Goal: Find specific page/section: Find specific page/section

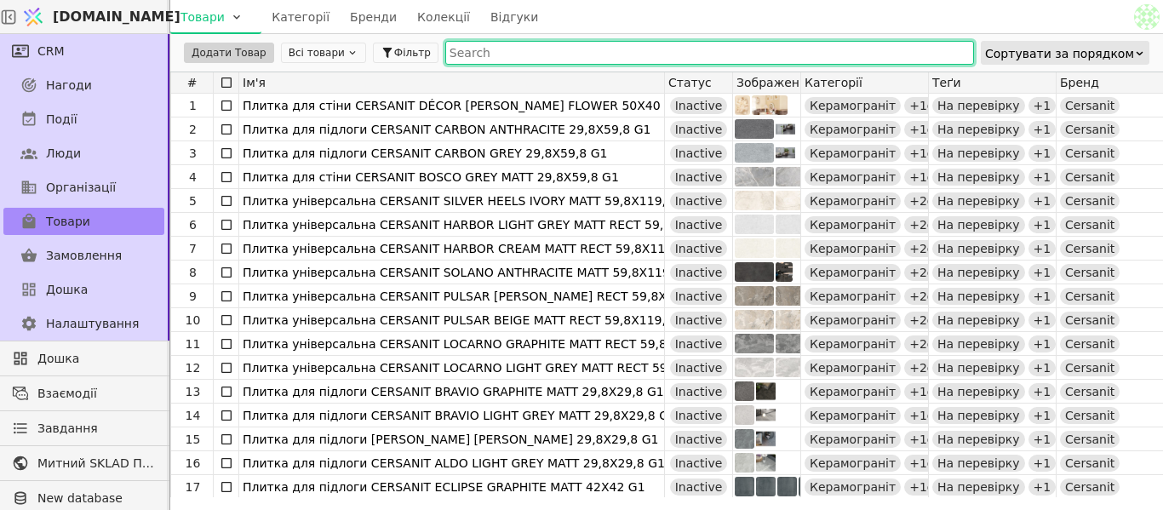
click at [477, 53] on input "text" at bounding box center [709, 53] width 529 height 24
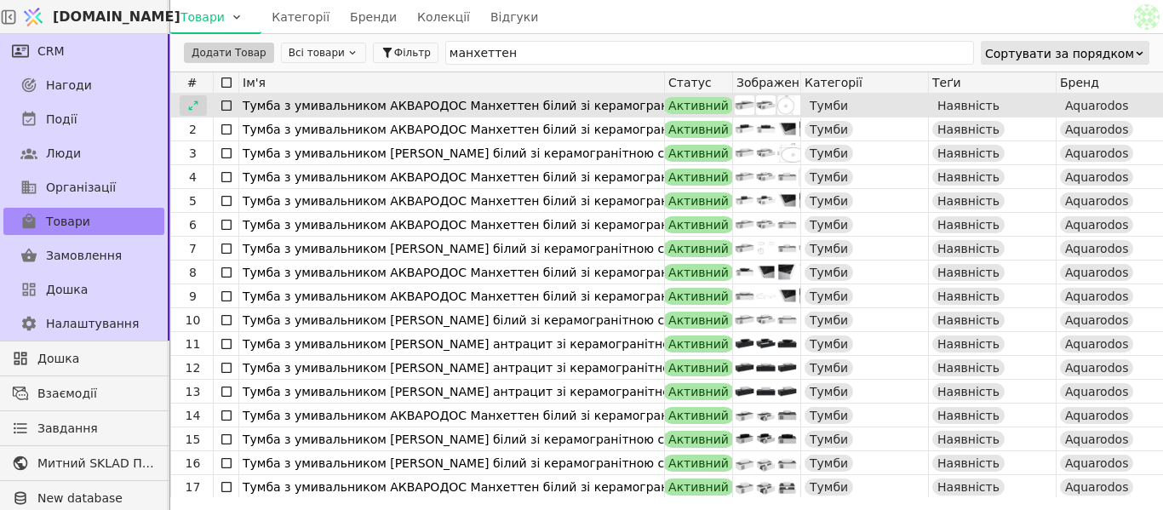
click at [197, 106] on icon at bounding box center [193, 106] width 12 height 12
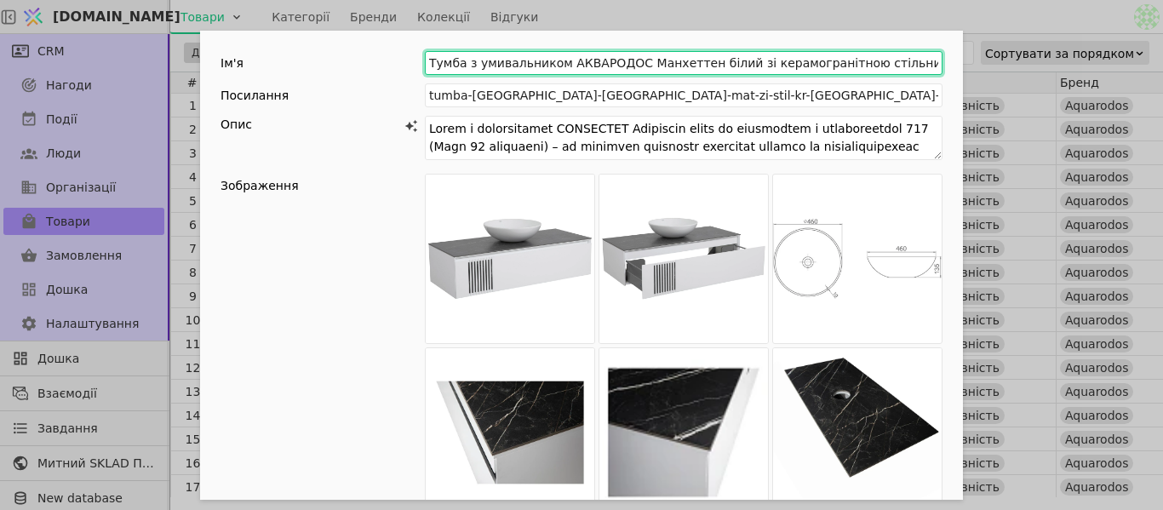
click at [905, 68] on input "Тумба з умивальником АКВАРОДОС Манхеттен білий зі керамогранітною стільницею 12…" at bounding box center [684, 63] width 518 height 24
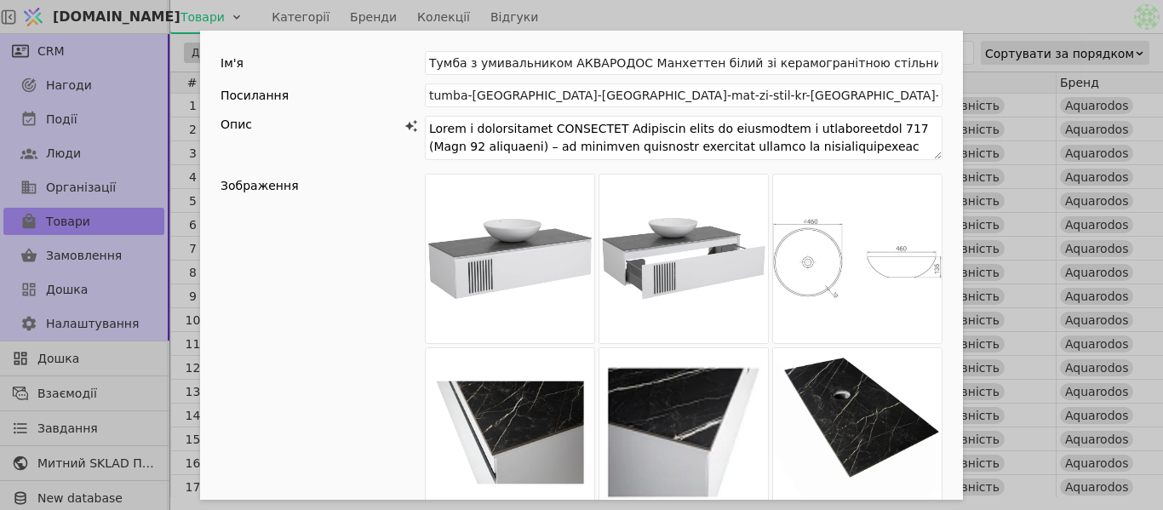
click at [961, 17] on div "Ім'я [PERSON_NAME] з умивальником [PERSON_NAME] білий зі керамогранітною стільн…" at bounding box center [581, 255] width 1163 height 510
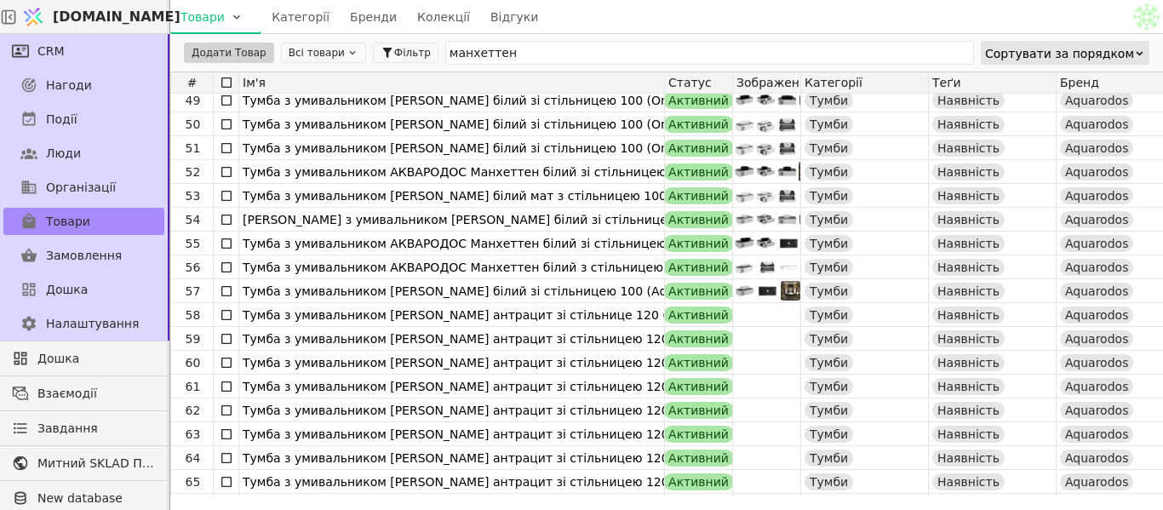
scroll to position [1065, 0]
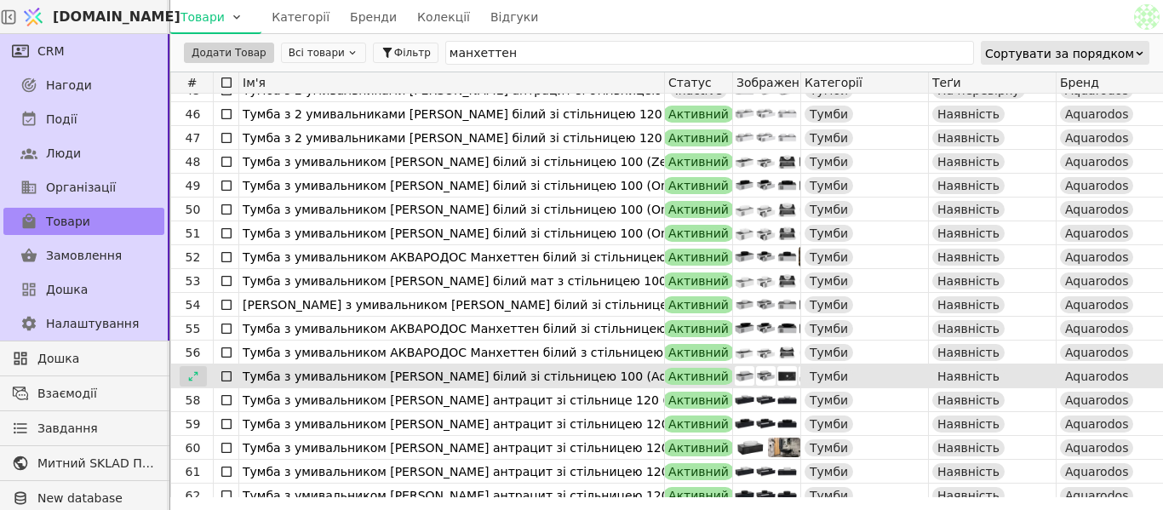
click at [189, 378] on icon at bounding box center [192, 375] width 9 height 9
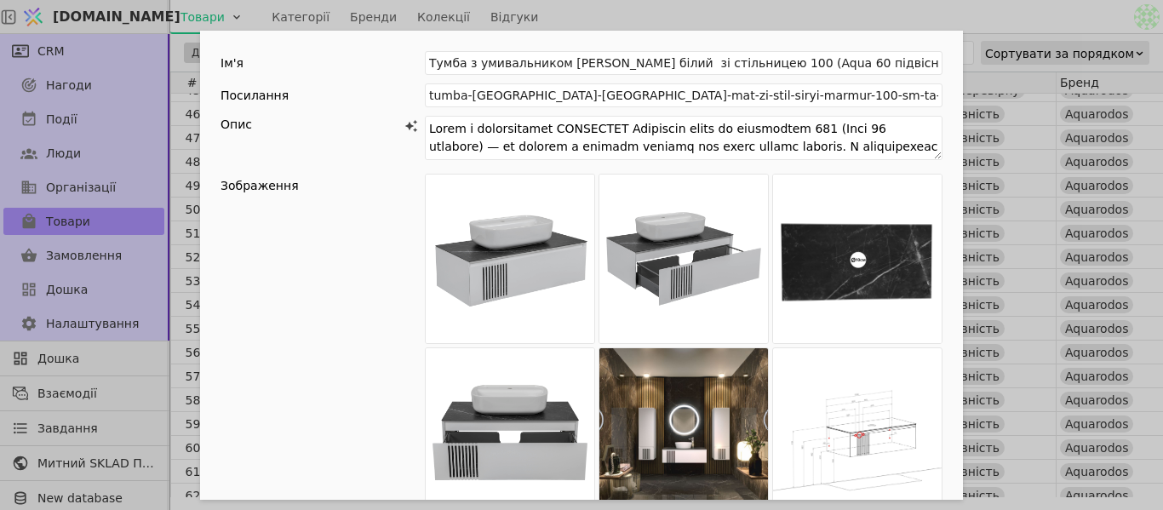
click at [937, 21] on div "Ім'я [PERSON_NAME] з умивальником [PERSON_NAME] білий зі стільницею 100 (Aqua 6…" at bounding box center [581, 255] width 1163 height 510
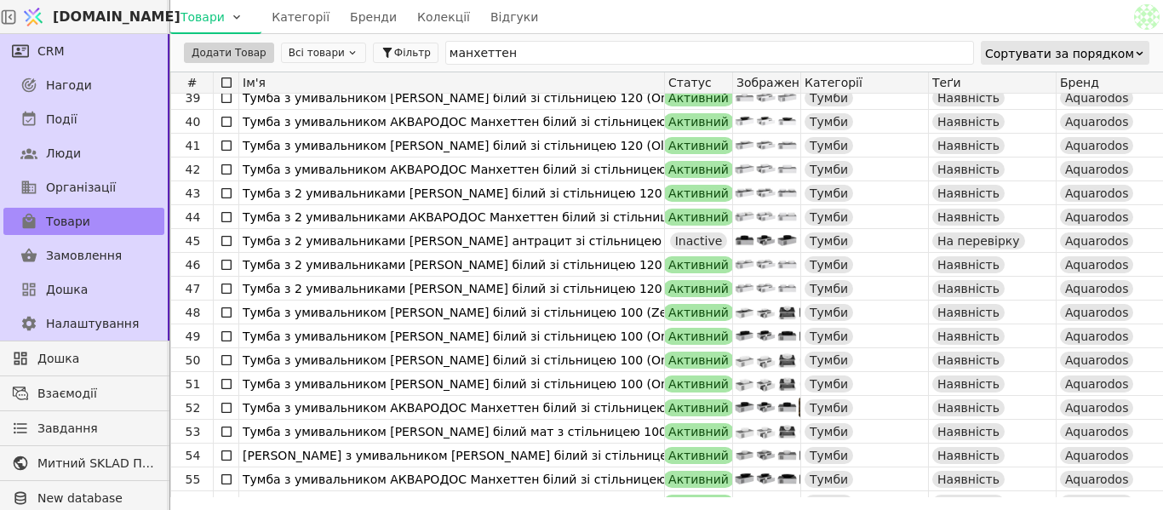
scroll to position [894, 0]
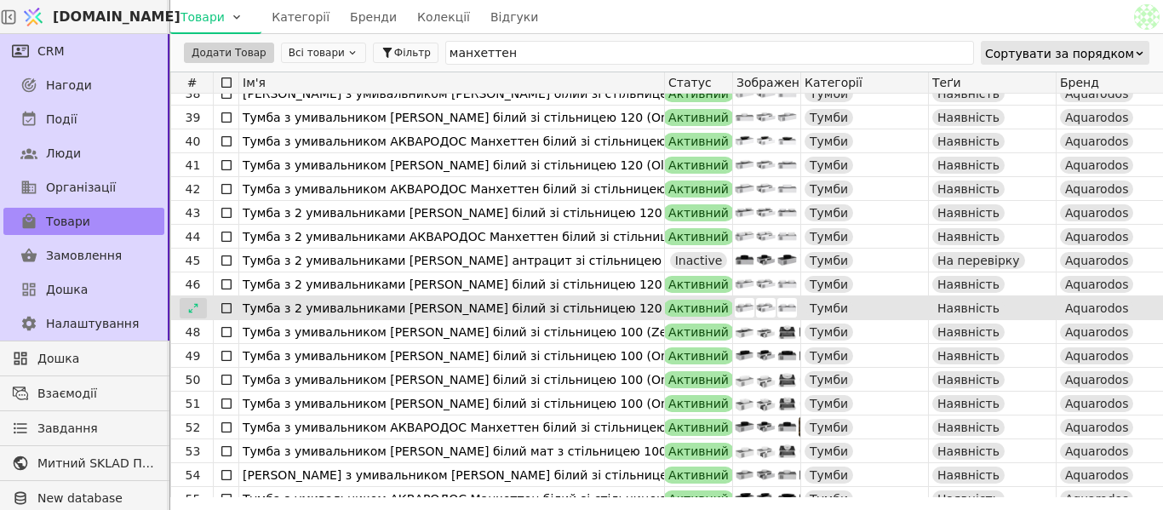
click at [180, 308] on div at bounding box center [193, 308] width 27 height 20
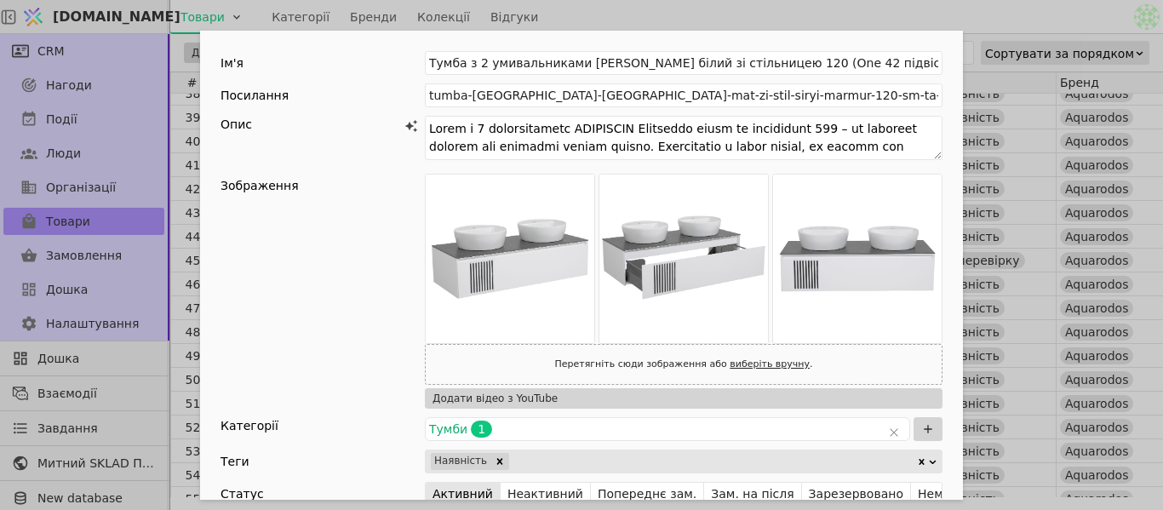
click at [957, 11] on div "Ім'я Тумба з 2 умивальниками [PERSON_NAME] білий зі стільницею 120 (One 42 підв…" at bounding box center [581, 255] width 1163 height 510
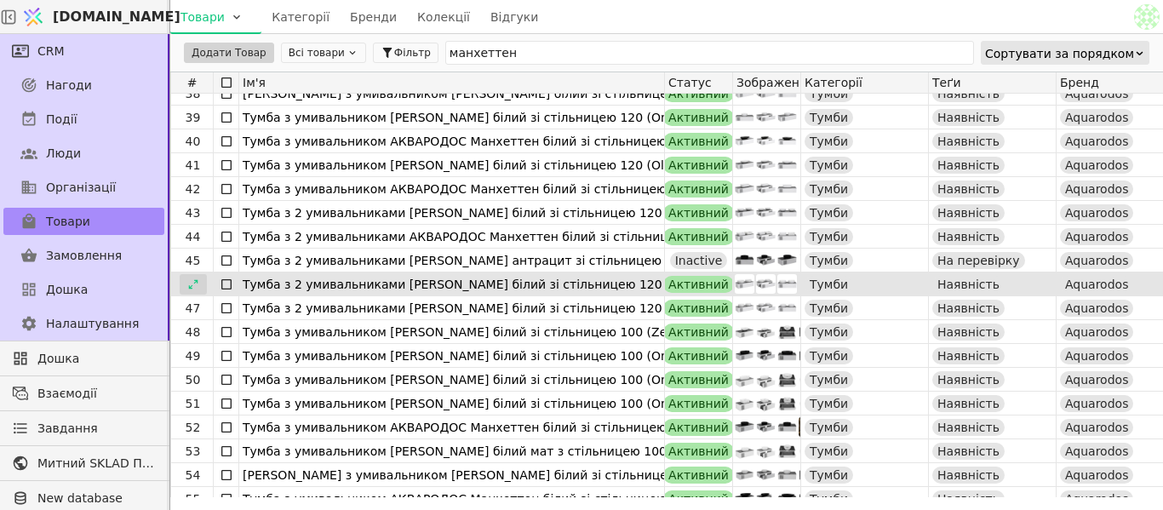
click at [188, 286] on icon at bounding box center [193, 285] width 12 height 12
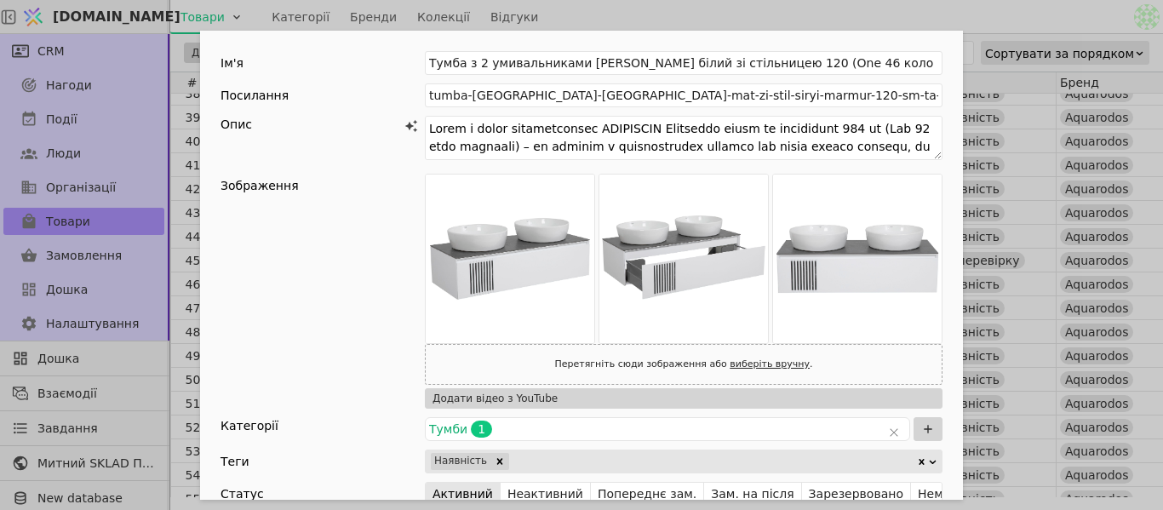
click at [916, 9] on div "Ім'я Тумба з 2 умивальниками [PERSON_NAME] білий зі стільницею 120 (One 46 коло…" at bounding box center [581, 255] width 1163 height 510
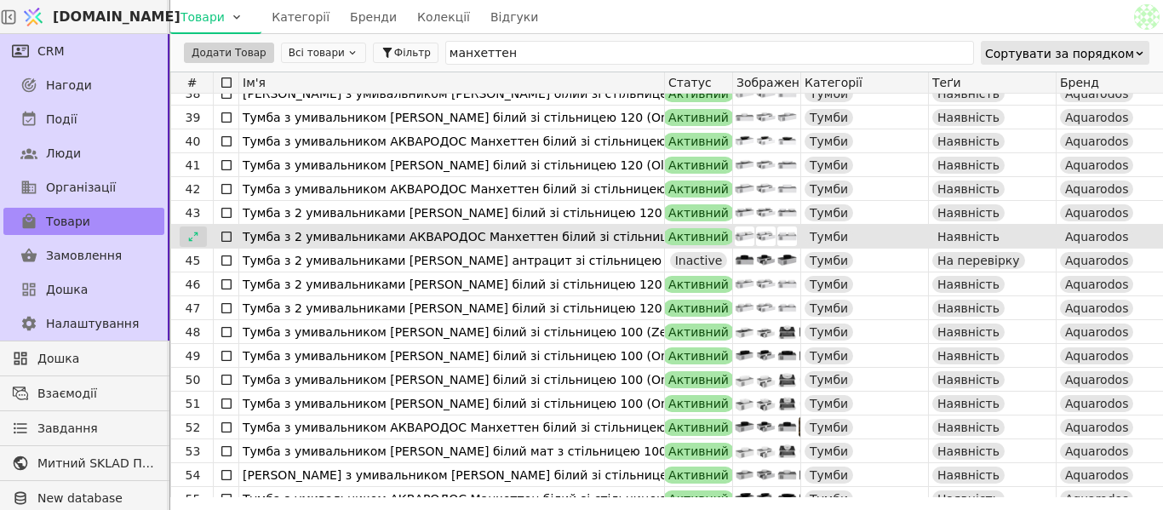
click at [194, 234] on icon at bounding box center [193, 237] width 12 height 12
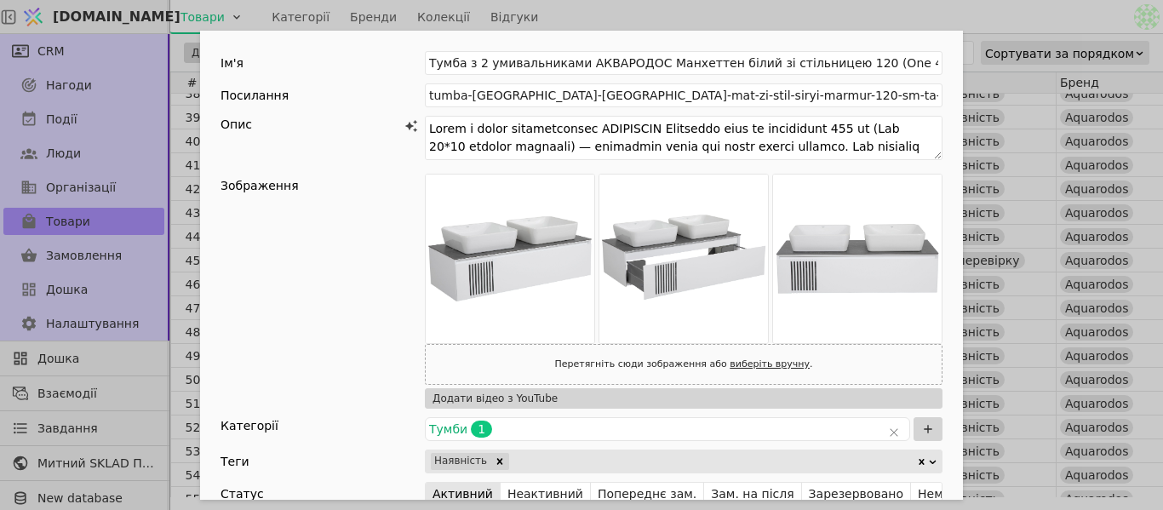
click at [893, 24] on div "Ім'я Тумба з 2 умивальниками АКВАРОДОС Манхеттен білий зі стільницею 120 (One 4…" at bounding box center [581, 255] width 1163 height 510
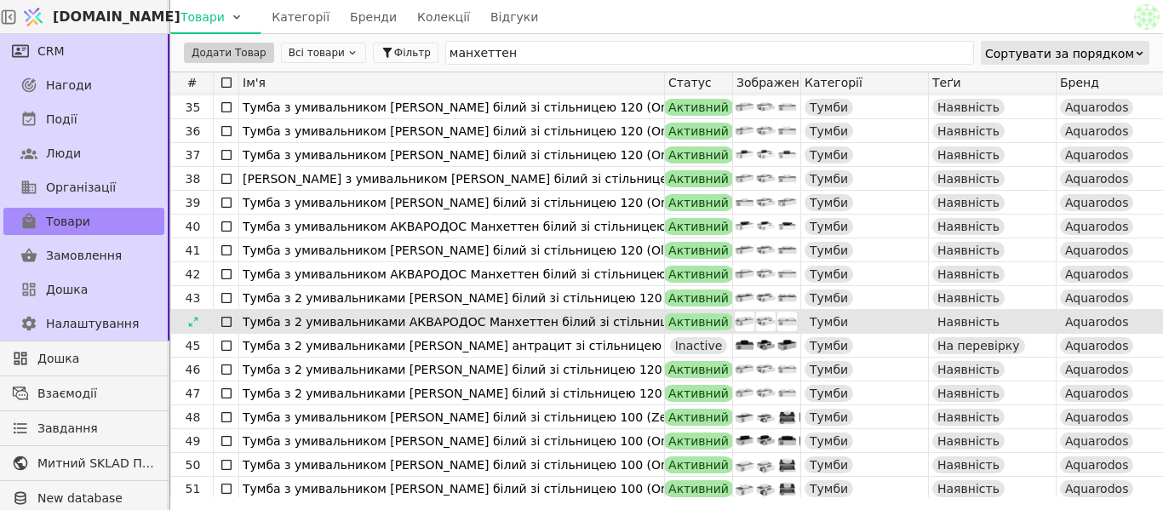
scroll to position [724, 0]
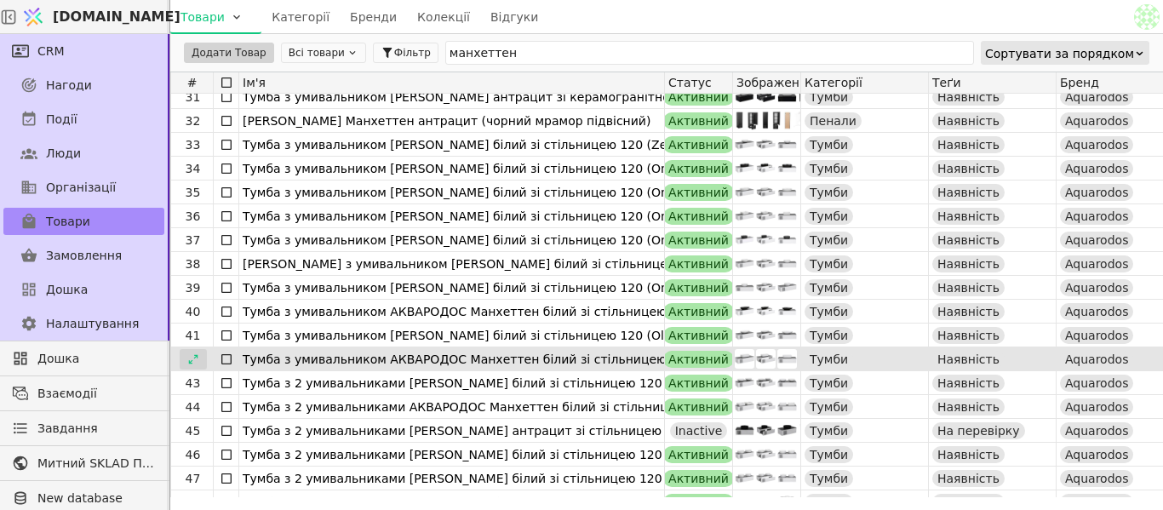
click at [188, 352] on div at bounding box center [193, 359] width 27 height 20
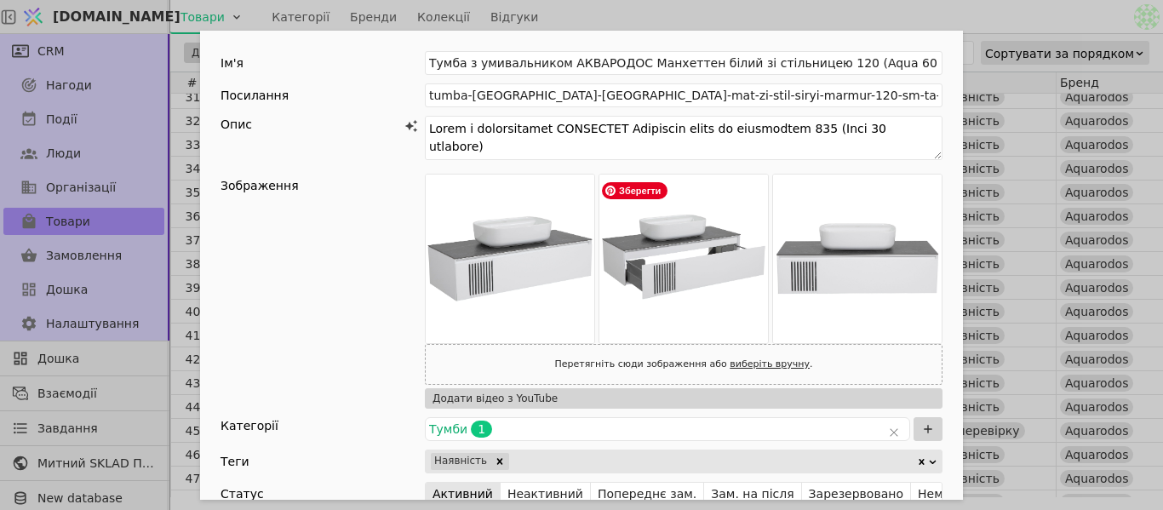
click at [895, 24] on div "Ім'я [PERSON_NAME] з умивальником [PERSON_NAME] білий зі стільницею 120 (Aqua 6…" at bounding box center [581, 255] width 1163 height 510
click at [882, 17] on div "Ім'я [PERSON_NAME] з умивальником [PERSON_NAME] білий зі стільницею 120 (Aqua 6…" at bounding box center [581, 255] width 1163 height 510
click at [809, 21] on div "Ім'я [PERSON_NAME] з умивальником [PERSON_NAME] білий зі стільницею 120 (Aqua 6…" at bounding box center [581, 255] width 1163 height 510
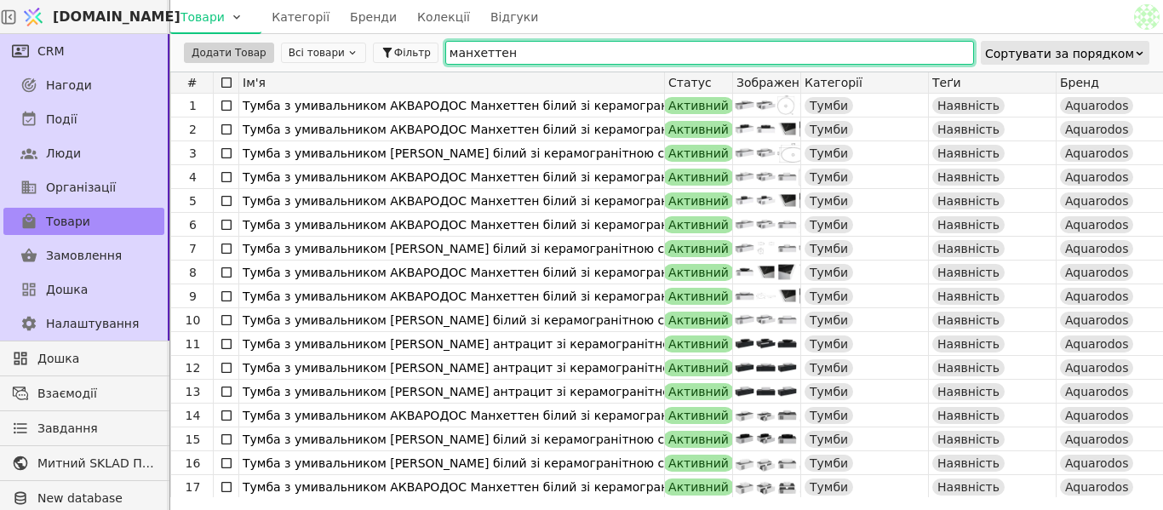
click at [516, 47] on input "манхеттен" at bounding box center [709, 53] width 529 height 24
type input "м"
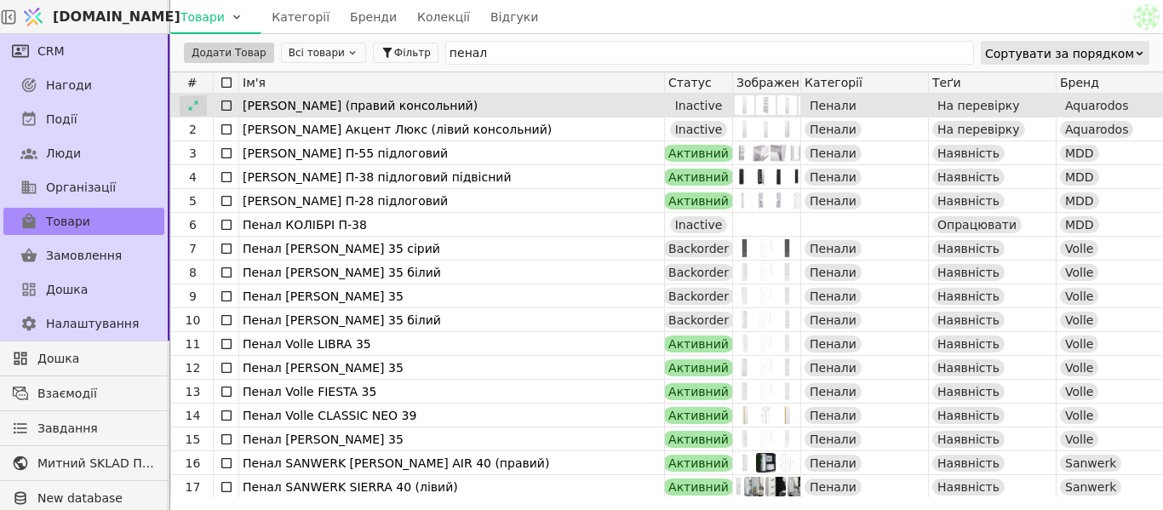
click at [192, 104] on icon at bounding box center [193, 106] width 12 height 12
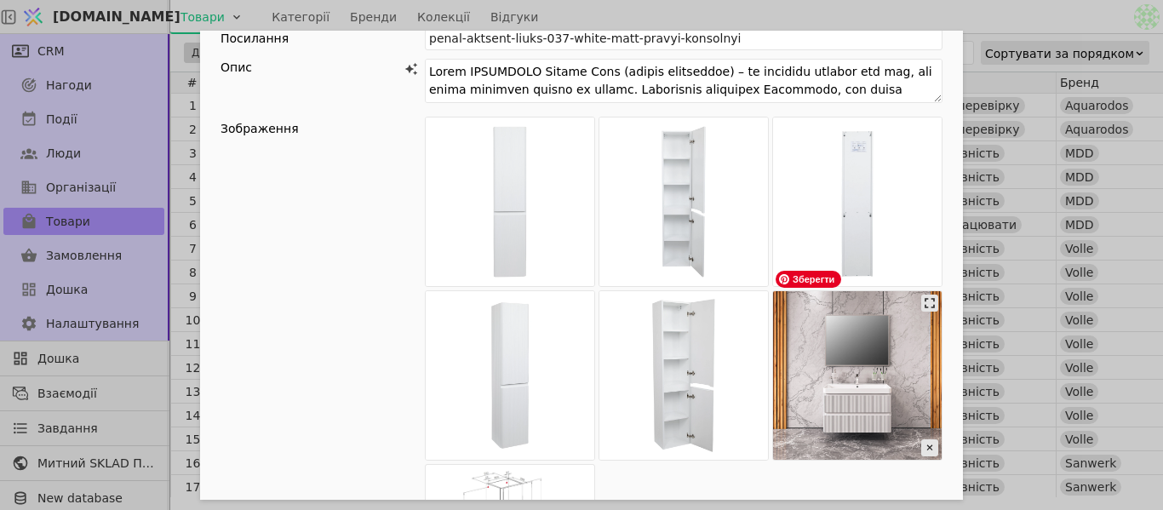
scroll to position [85, 0]
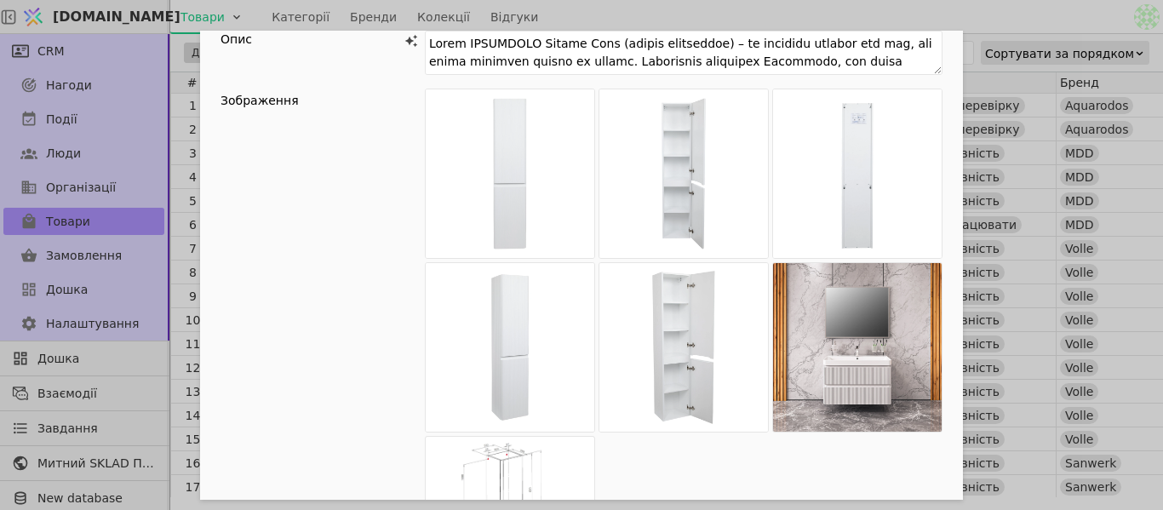
click at [916, 20] on div "Ім'я [PERSON_NAME] [PERSON_NAME] (правий консольний) Посилання penal-aktsent-li…" at bounding box center [581, 255] width 1163 height 510
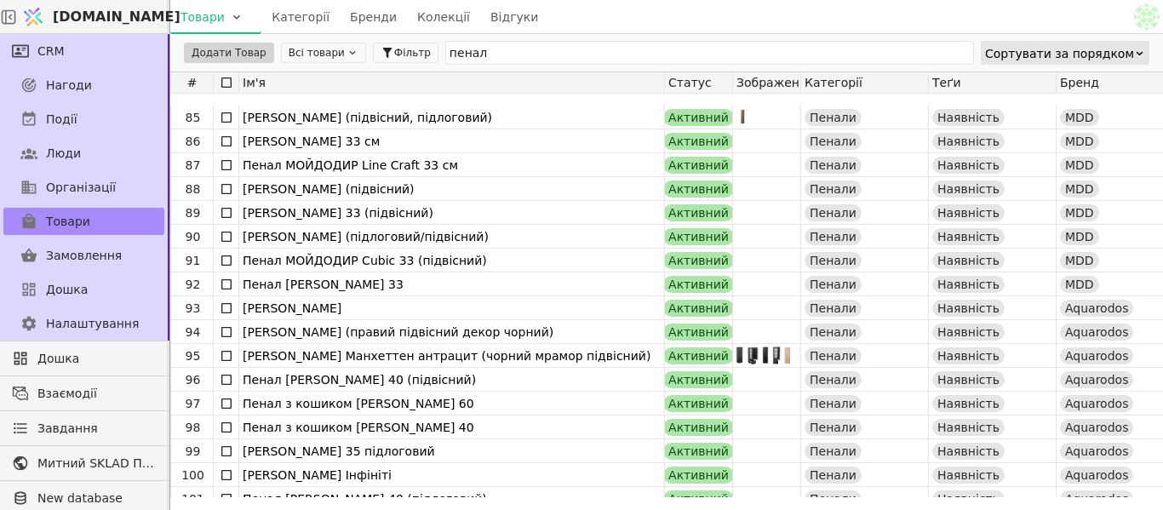
scroll to position [2044, 0]
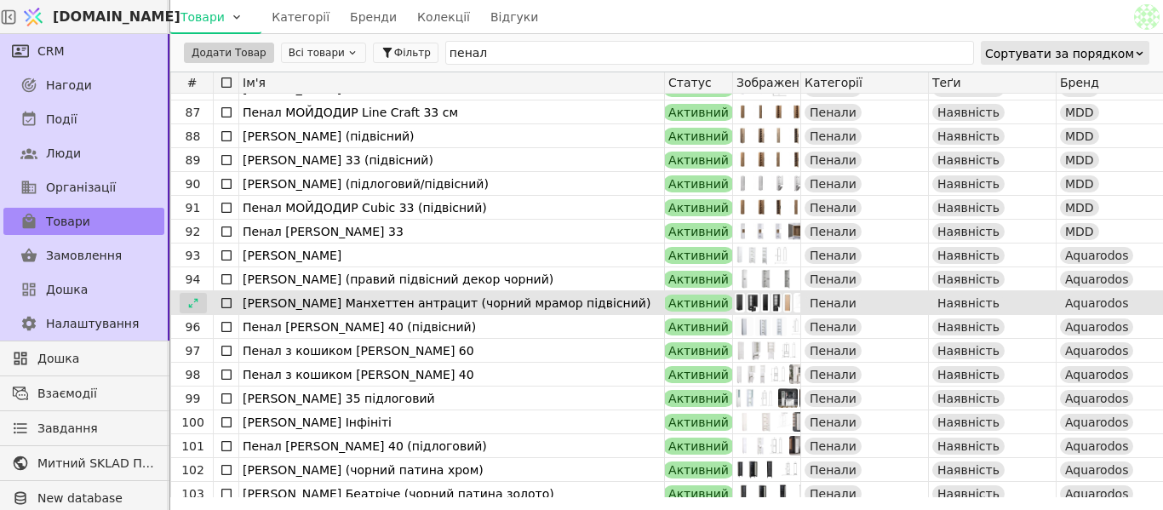
click at [192, 305] on icon at bounding box center [193, 303] width 12 height 12
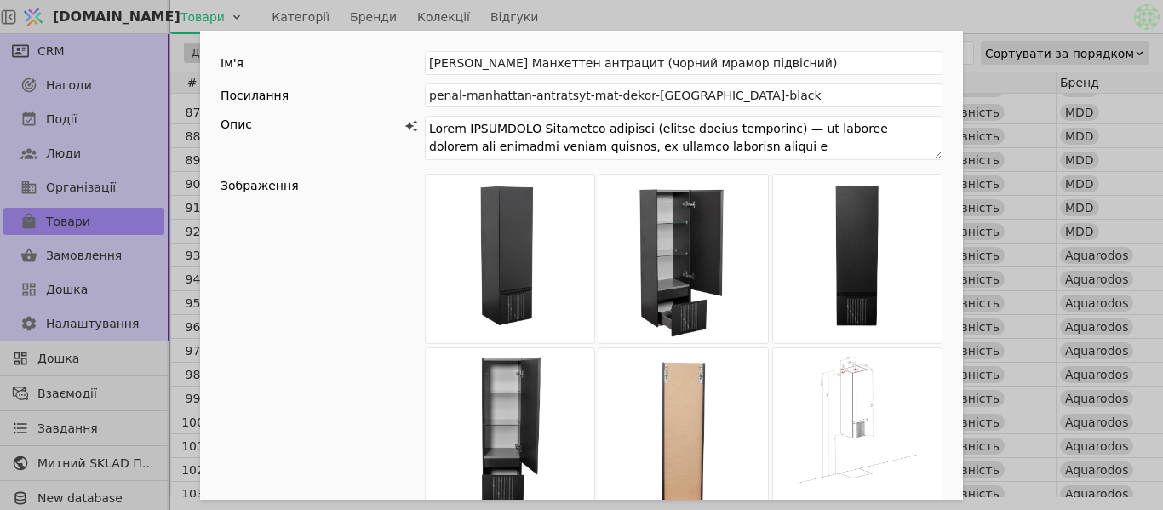
click at [904, 23] on div "Ім'я [PERSON_NAME] антрацит (чорний мрамор підвісний) Посилання penal-manhattan…" at bounding box center [581, 255] width 1163 height 510
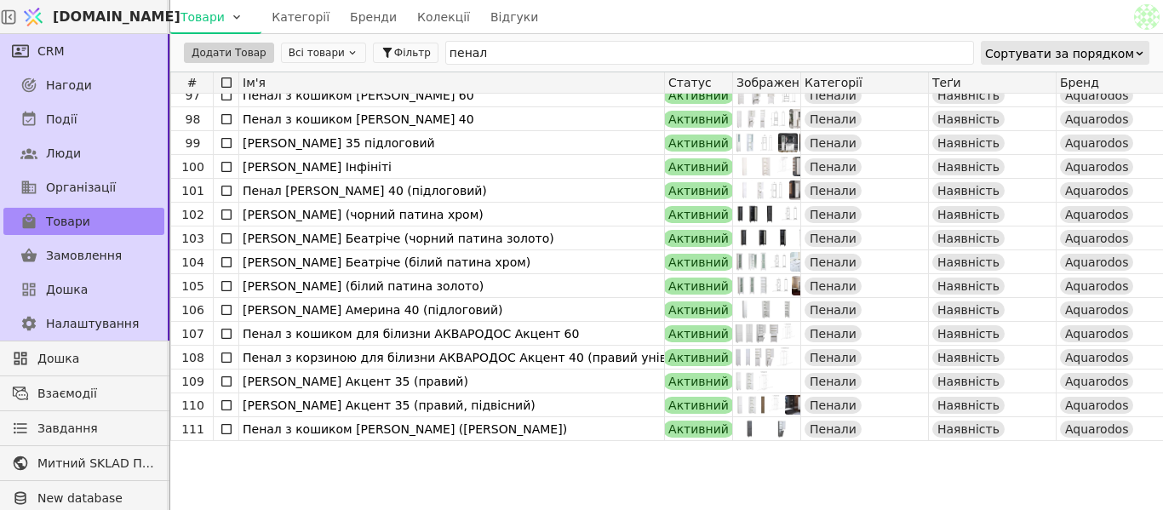
scroll to position [2214, 0]
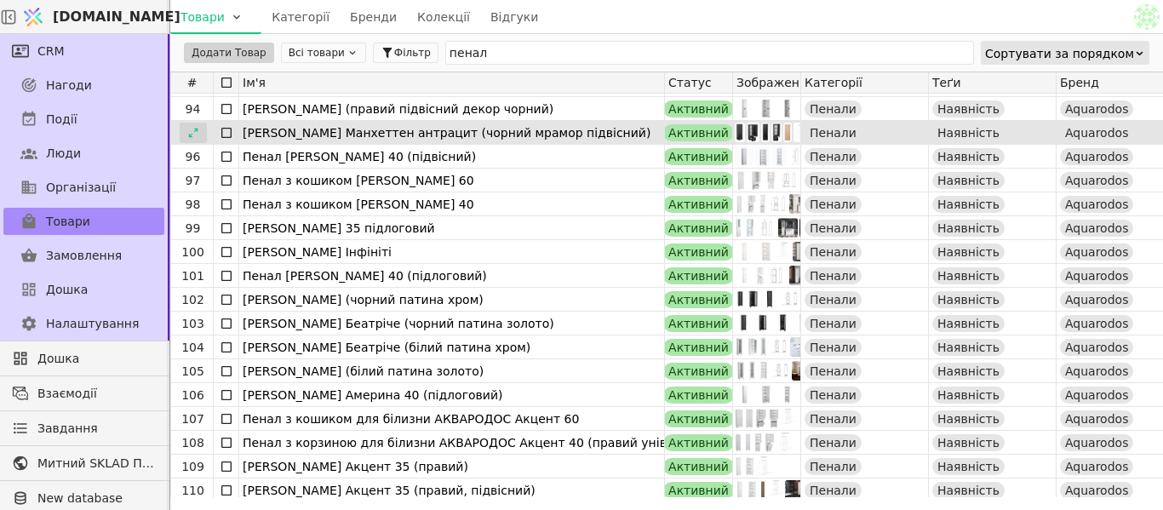
click at [188, 138] on icon at bounding box center [193, 133] width 12 height 12
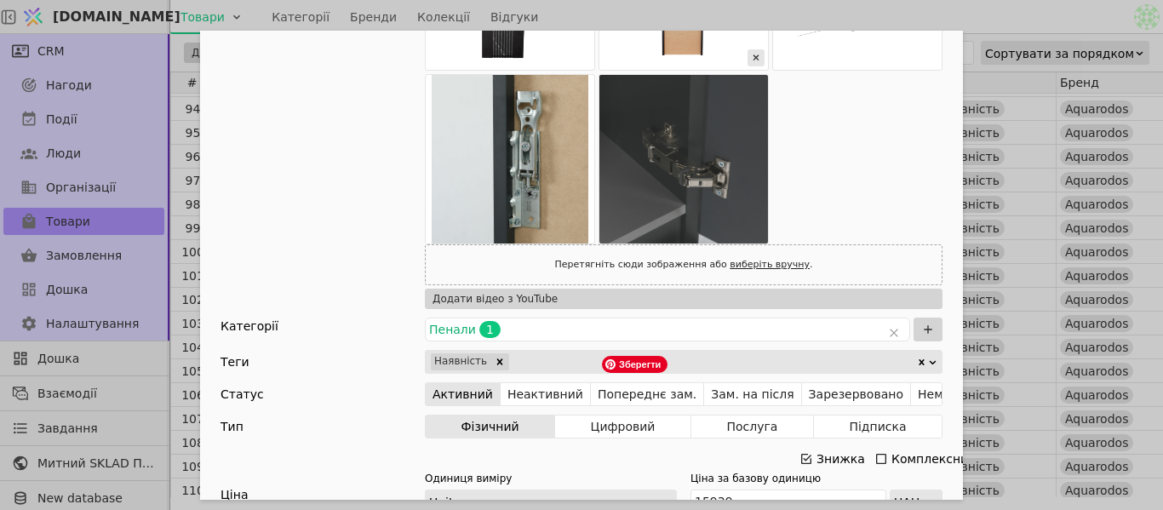
scroll to position [596, 0]
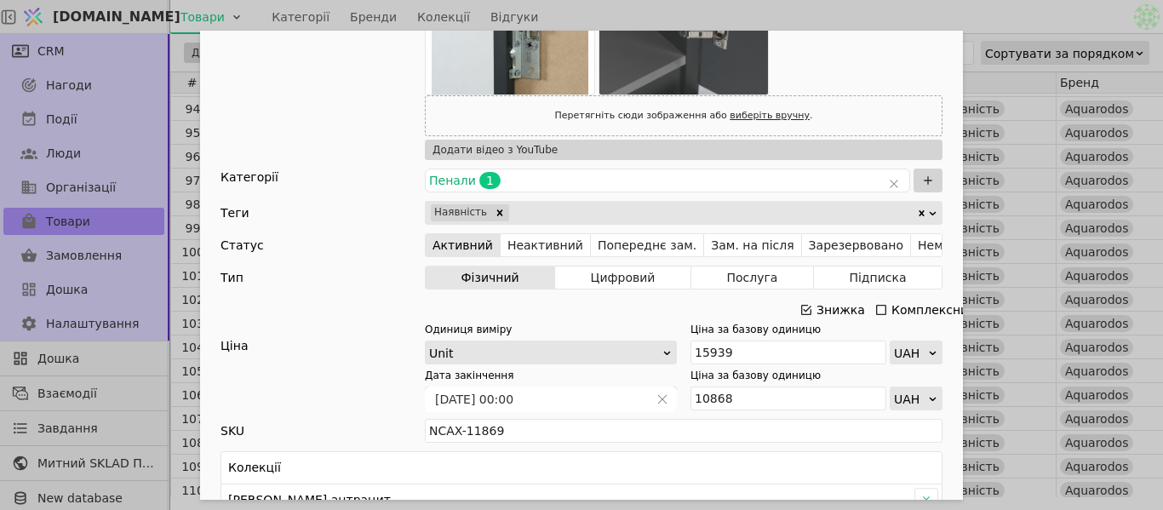
click at [1006, 23] on div "Ім'я [PERSON_NAME] антрацит (чорний мрамор підвісний) Посилання penal-manhattan…" at bounding box center [581, 255] width 1163 height 510
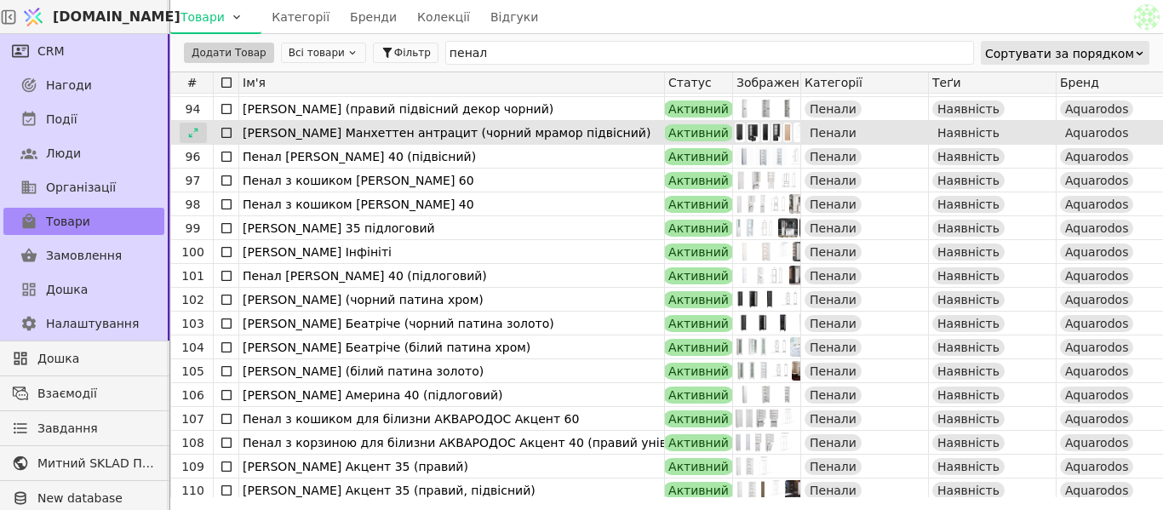
click at [197, 133] on icon at bounding box center [193, 133] width 12 height 12
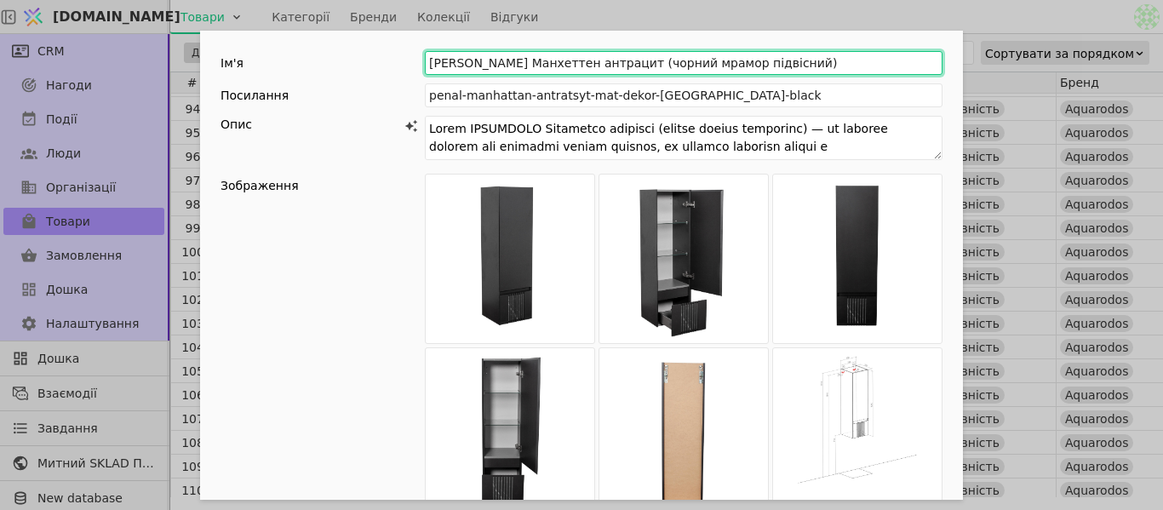
drag, startPoint x: 423, startPoint y: 64, endPoint x: 589, endPoint y: 73, distance: 165.5
click at [589, 73] on input "[PERSON_NAME] Манхеттен антрацит (чорний мрамор підвісний)" at bounding box center [684, 63] width 518 height 24
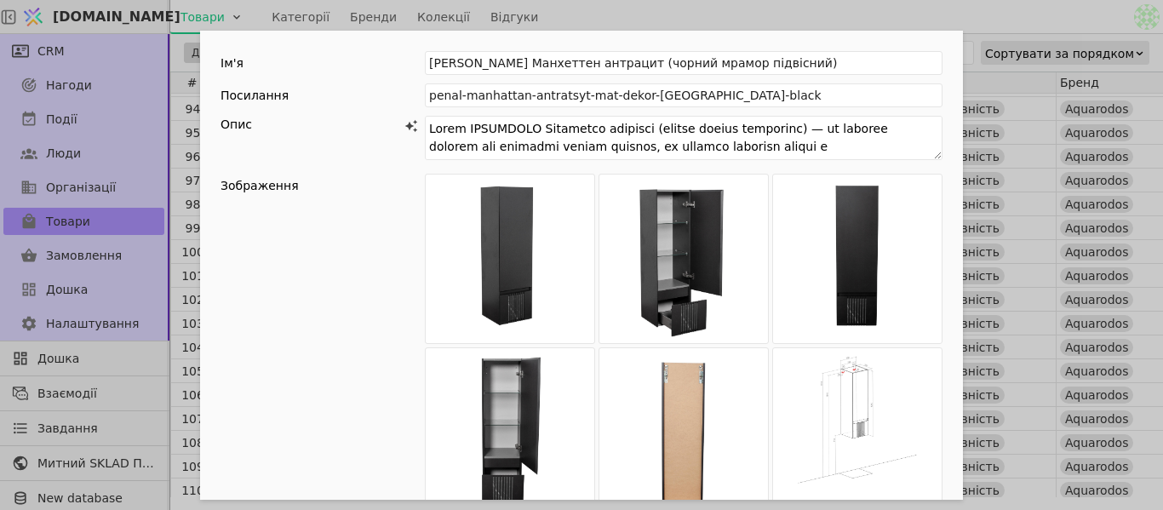
click at [761, 22] on div "Ім'я [PERSON_NAME] антрацит (чорний мрамор підвісний) Посилання penal-manhattan…" at bounding box center [581, 255] width 1163 height 510
click at [624, 21] on div "Ім'я [PERSON_NAME] антрацит (чорний мрамор підвісний) Посилання penal-manhattan…" at bounding box center [581, 255] width 1163 height 510
click at [624, 21] on div "Товари Категорії Бренди Колекції Відгуки" at bounding box center [650, 16] width 961 height 33
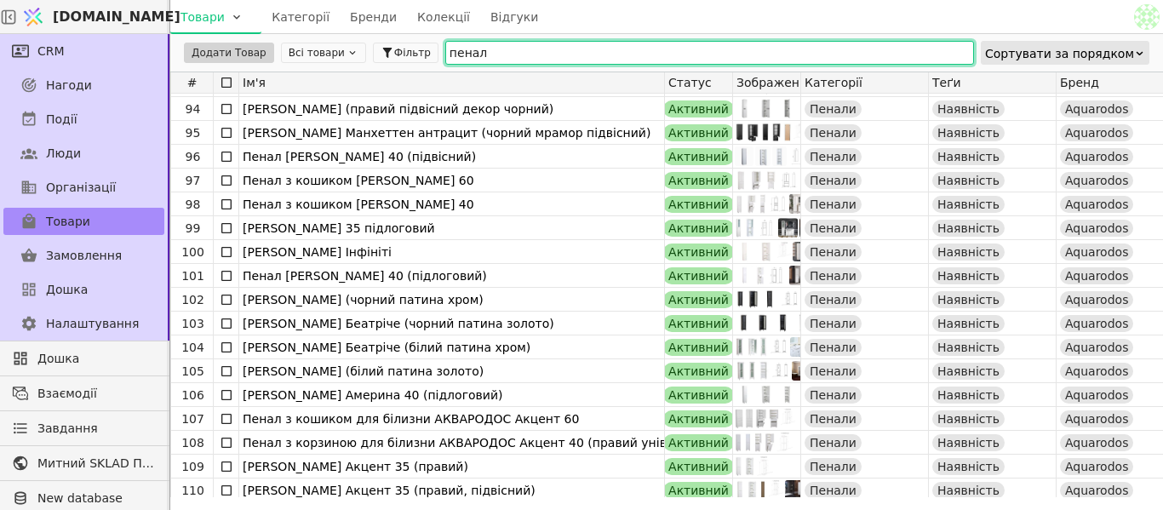
click at [573, 47] on input "пенал" at bounding box center [709, 53] width 529 height 24
type input "п"
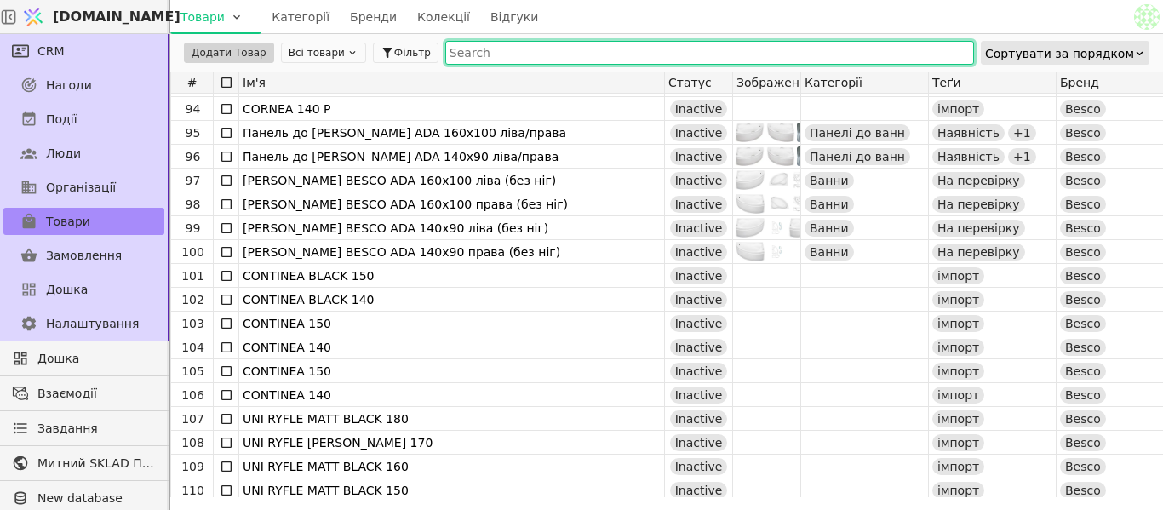
paste input "[PERSON_NAME]"
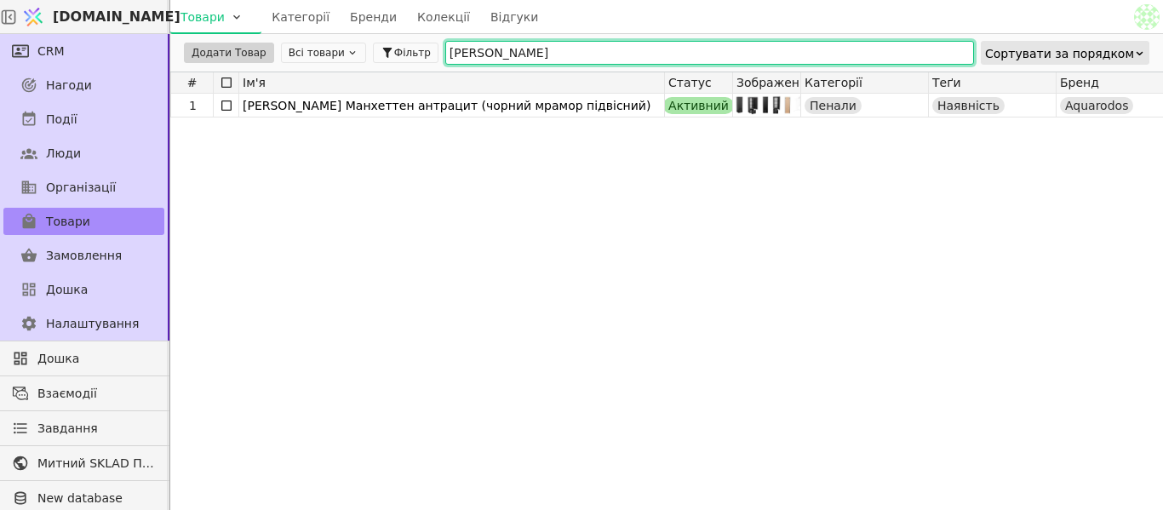
type input "[PERSON_NAME]"
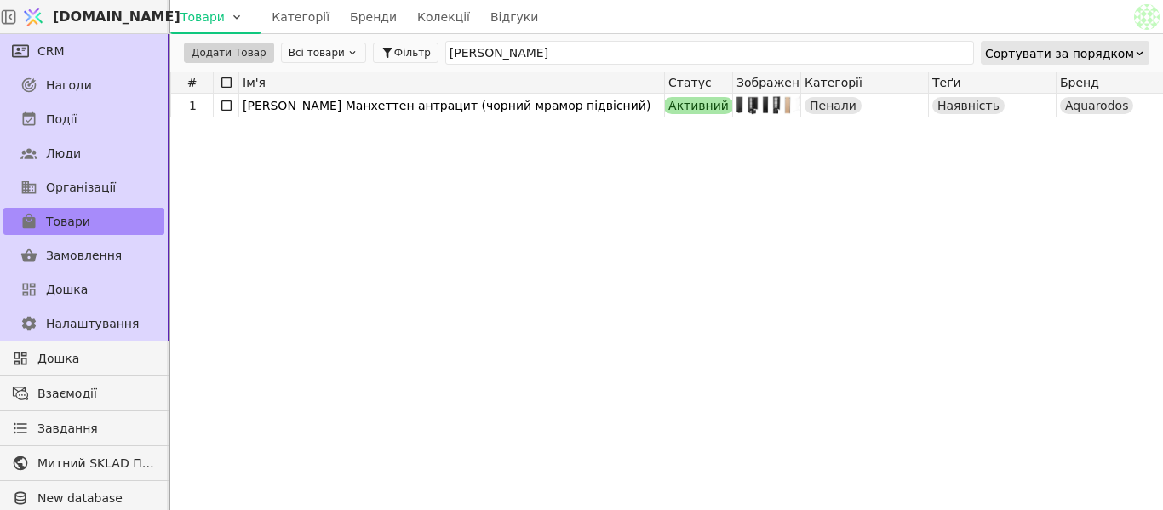
click at [615, 251] on div "1 Пенал [PERSON_NAME] антрацит (чорний мрамор підвісний) Активний Пенали Наявні…" at bounding box center [1135, 296] width 1930 height 404
